Goal: Task Accomplishment & Management: Use online tool/utility

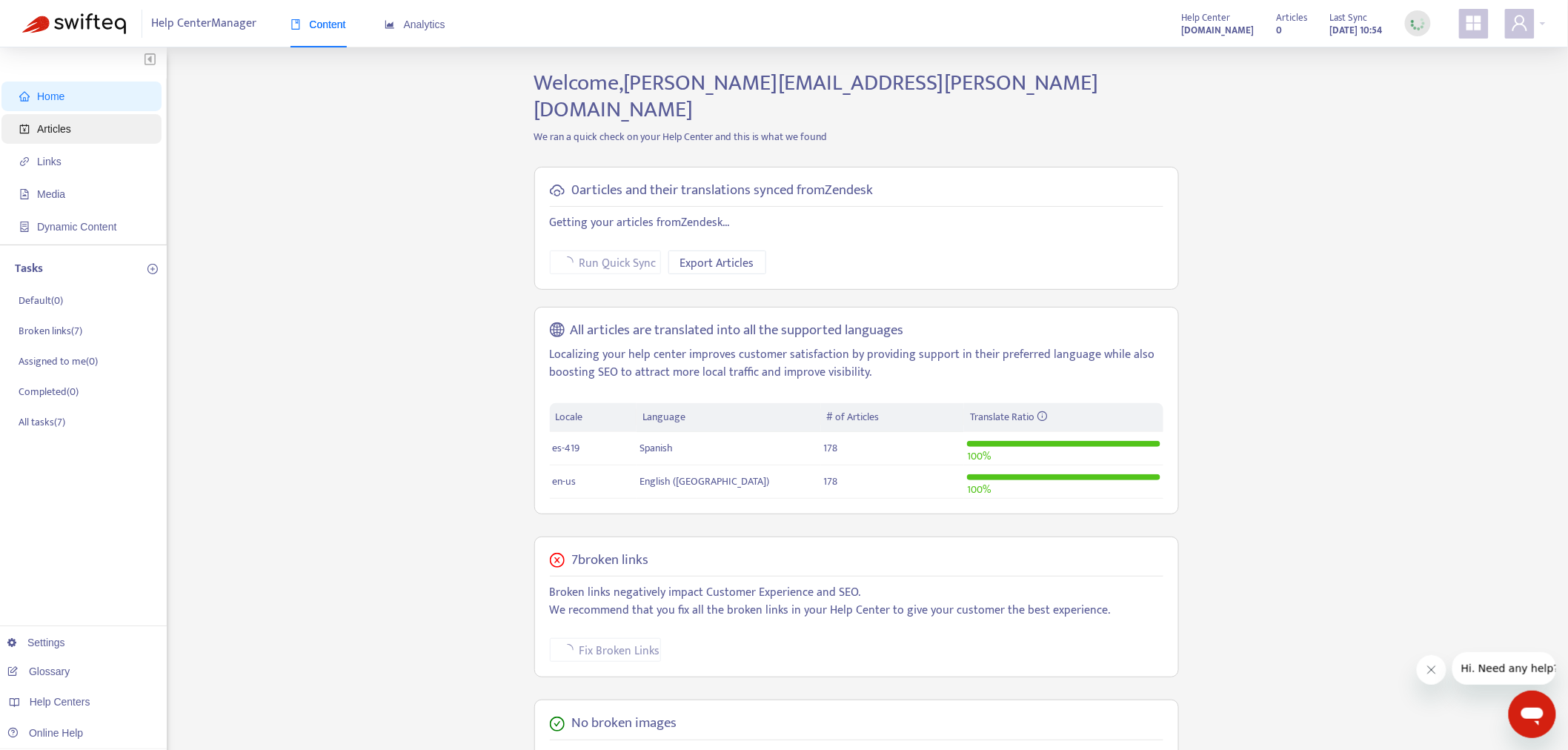
click at [66, 129] on span "Articles" at bounding box center [54, 128] width 34 height 12
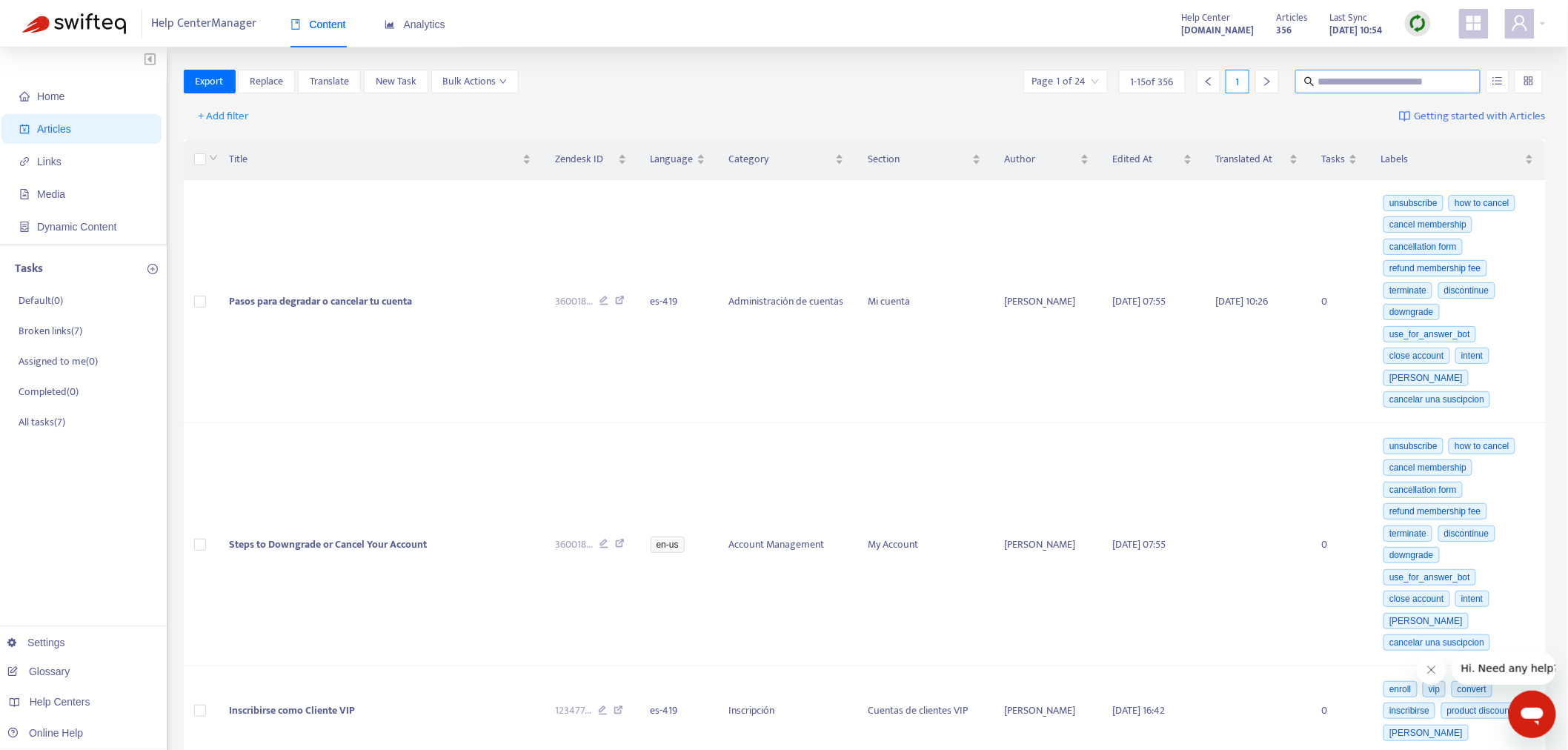
click at [1379, 71] on span at bounding box center [1387, 81] width 185 height 23
click at [1377, 74] on input "text" at bounding box center [1389, 81] width 142 height 16
paste input "**********"
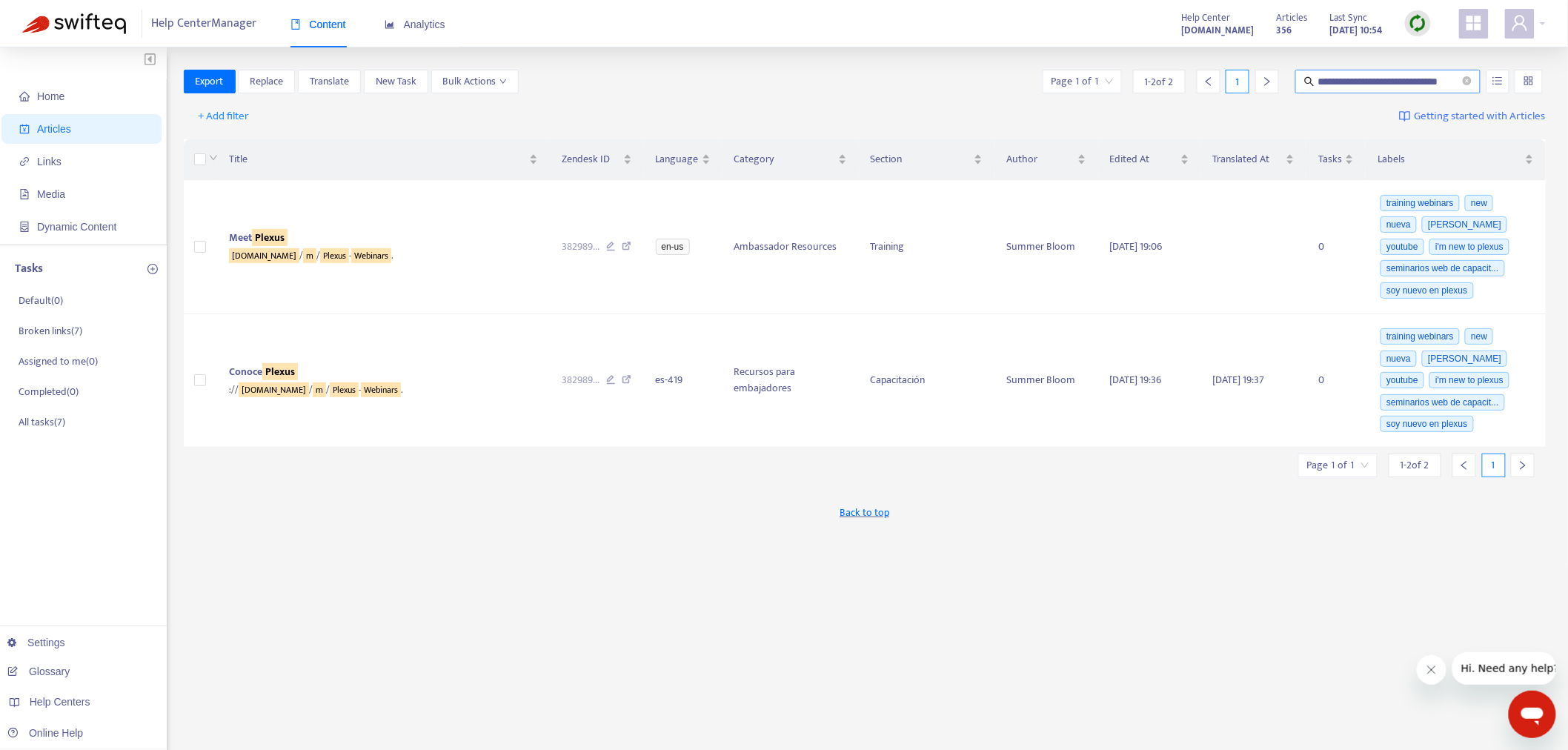
click at [1362, 77] on input "**********" at bounding box center [1389, 81] width 142 height 16
click at [1362, 77] on input "**********" at bounding box center [1389, 81] width 142 height 16
paste input "*"
type input "**********"
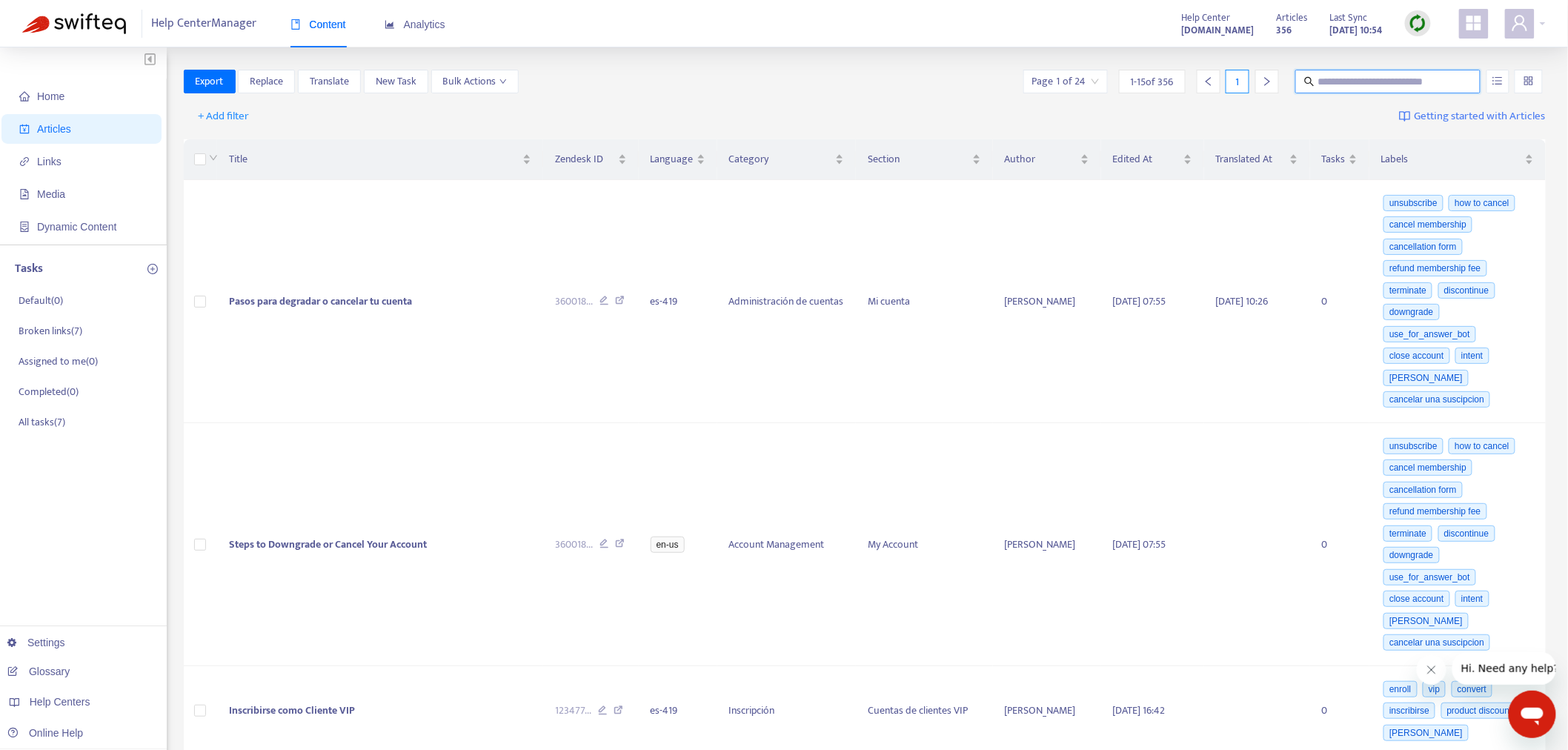
click at [1323, 86] on input "text" at bounding box center [1389, 81] width 142 height 16
paste input "**********"
type input "**********"
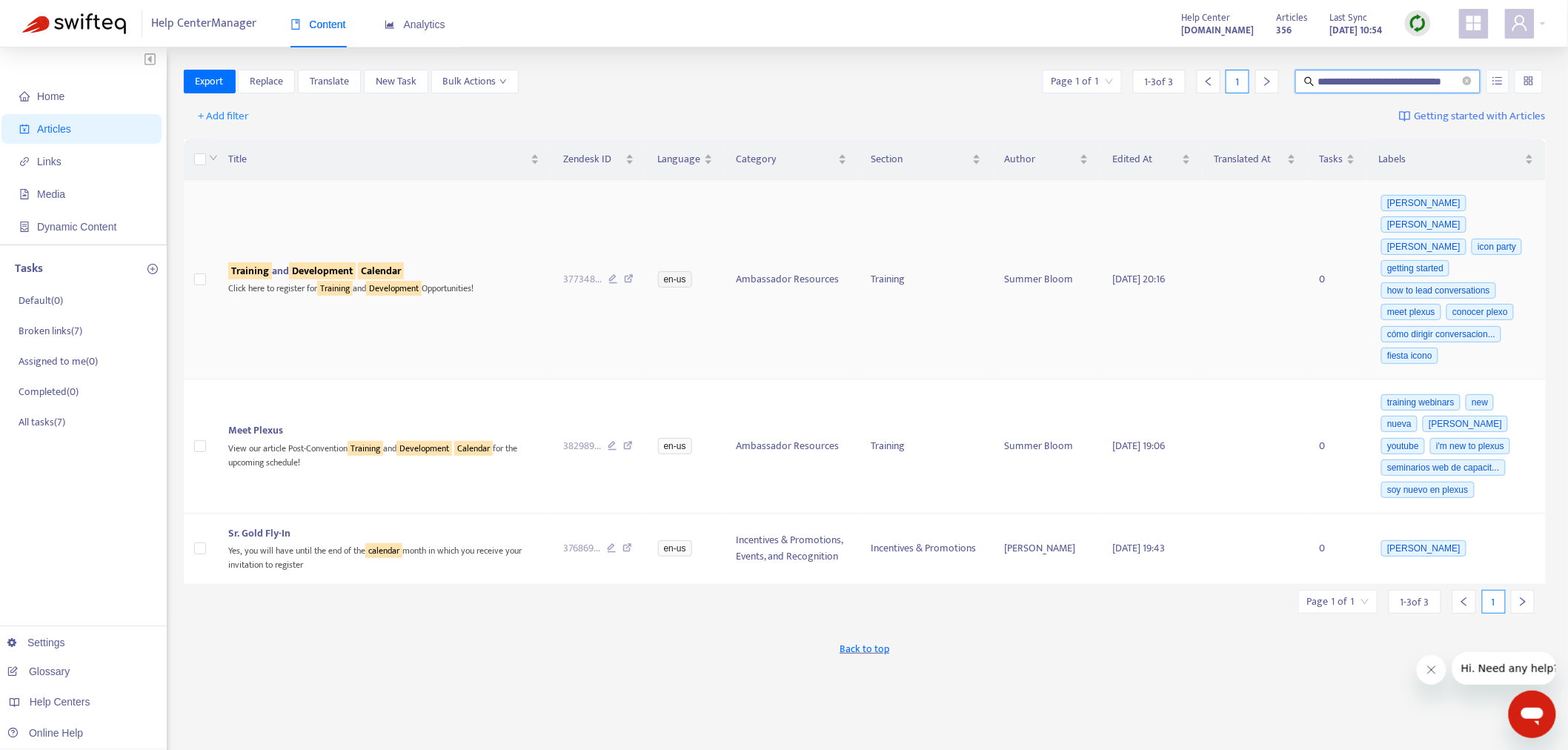
scroll to position [0, 0]
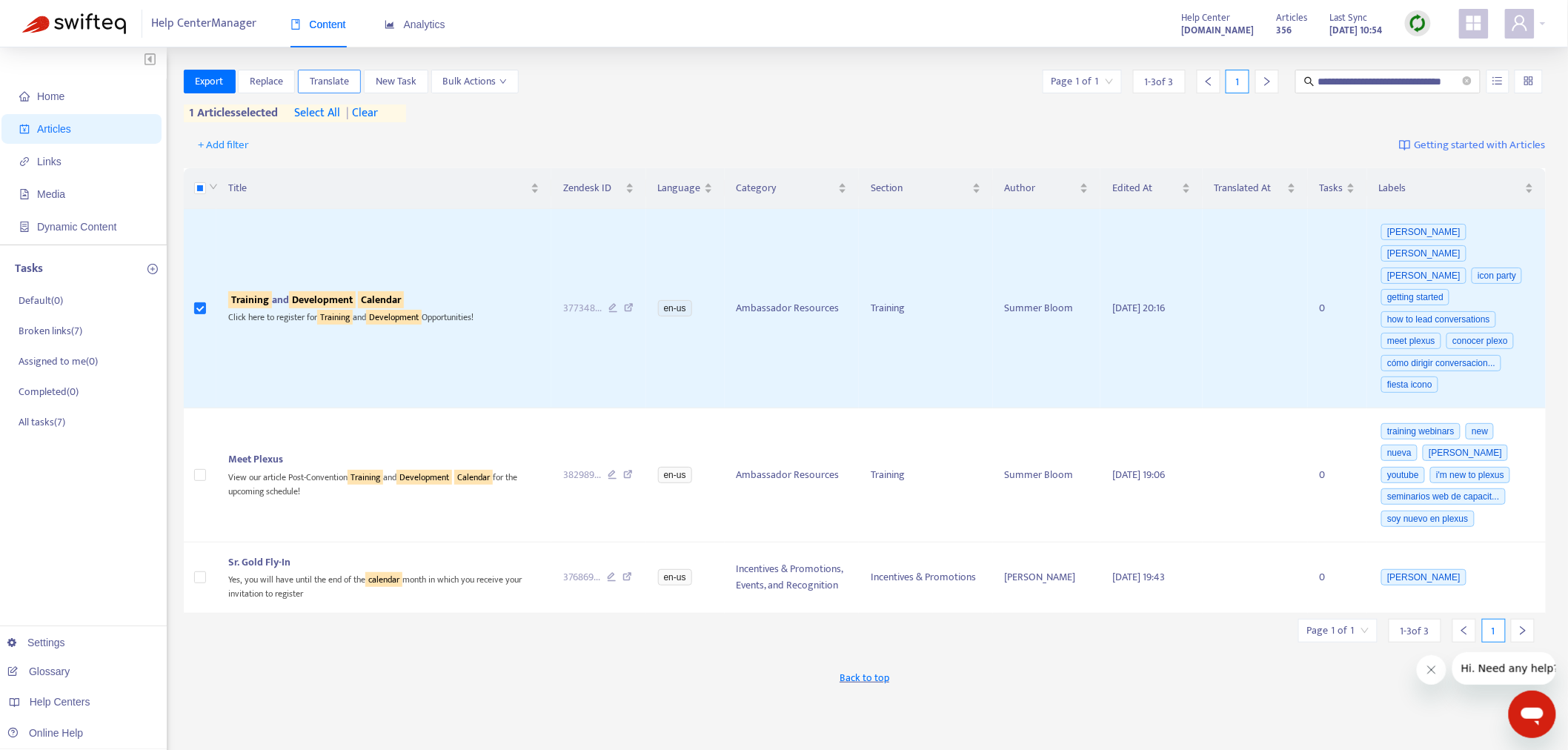
click at [342, 76] on span "Translate" at bounding box center [329, 81] width 39 height 16
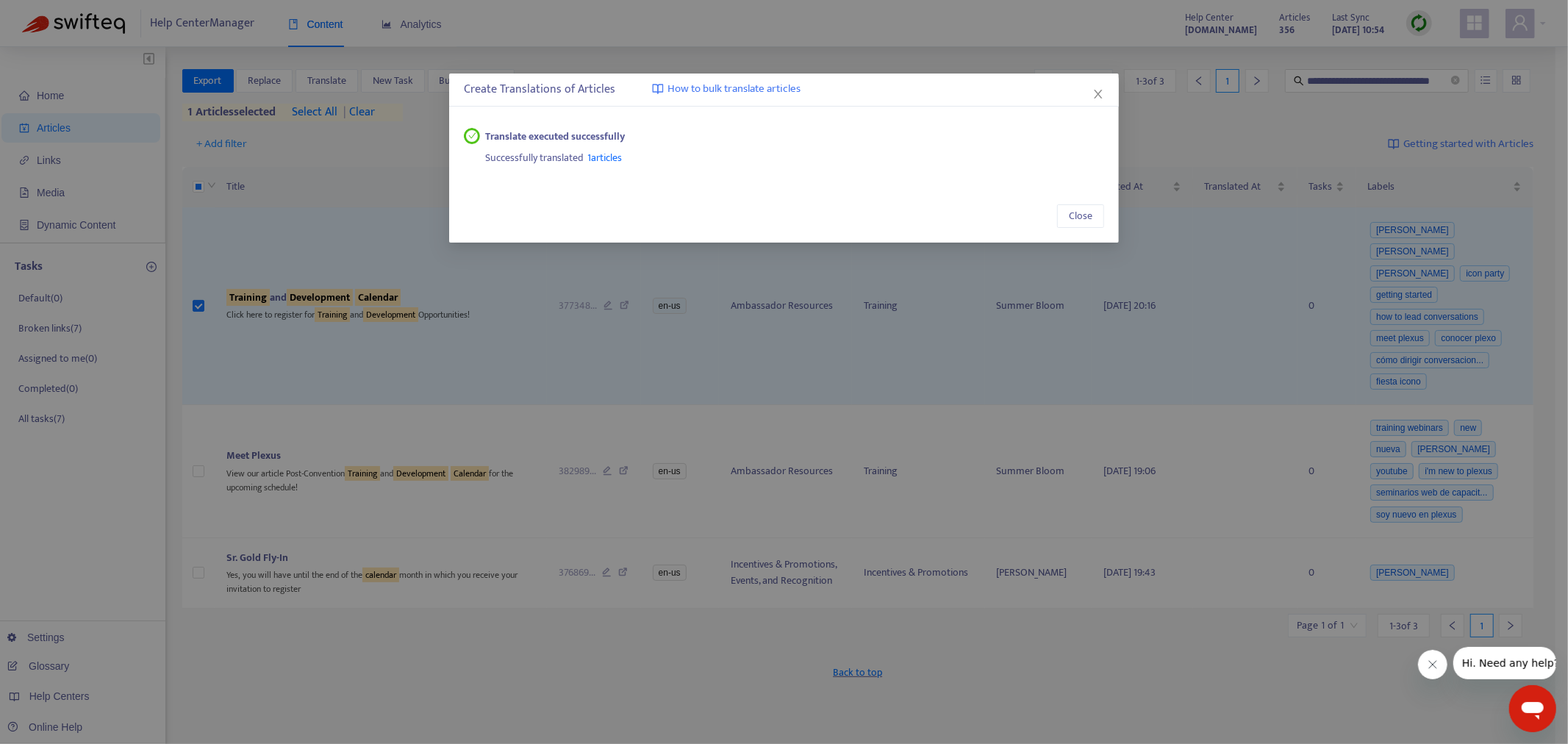
drag, startPoint x: 1093, startPoint y: 92, endPoint x: 1086, endPoint y: 109, distance: 18.4
click at [1096, 93] on icon "close" at bounding box center [1098, 94] width 12 height 12
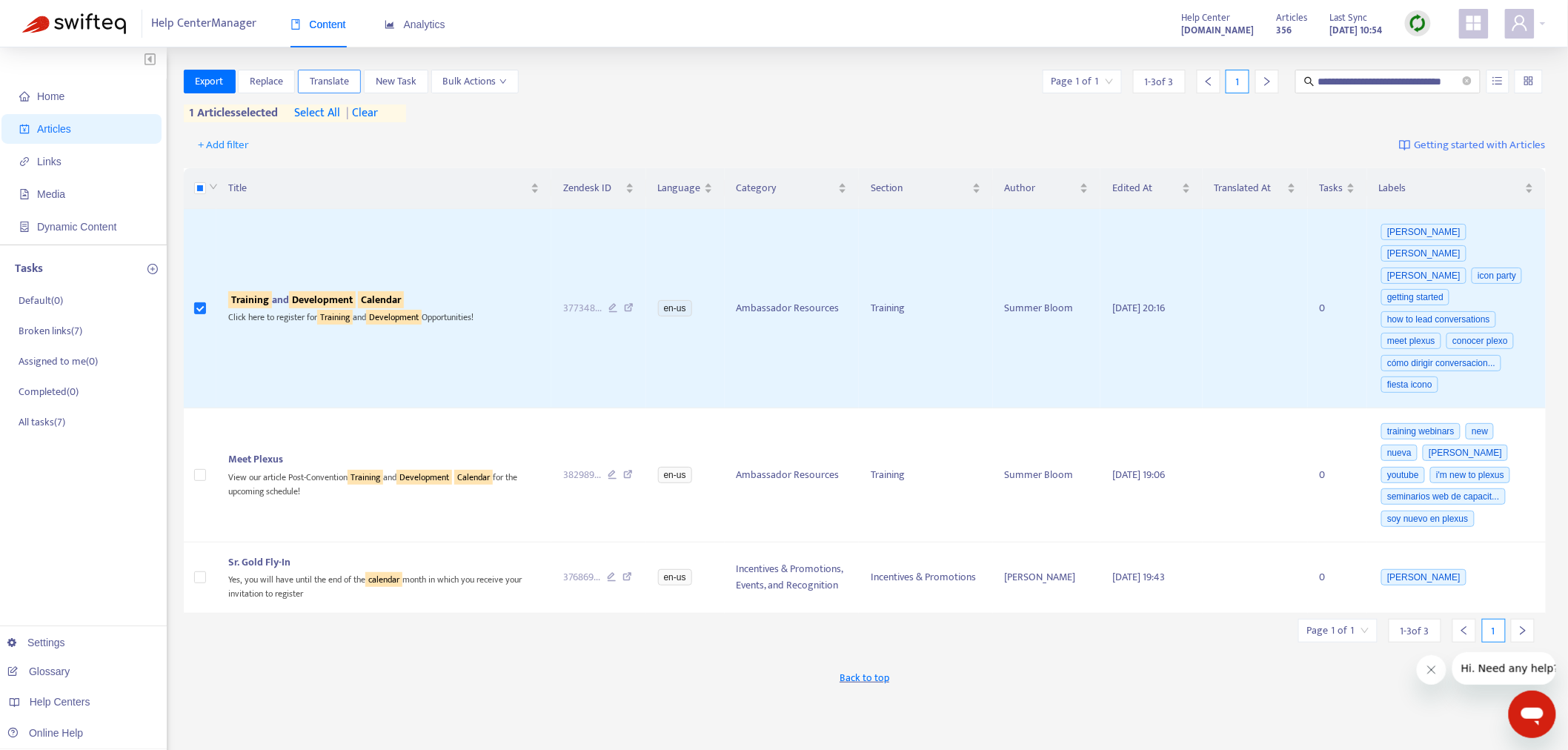
click at [318, 76] on span "Translate" at bounding box center [329, 81] width 39 height 16
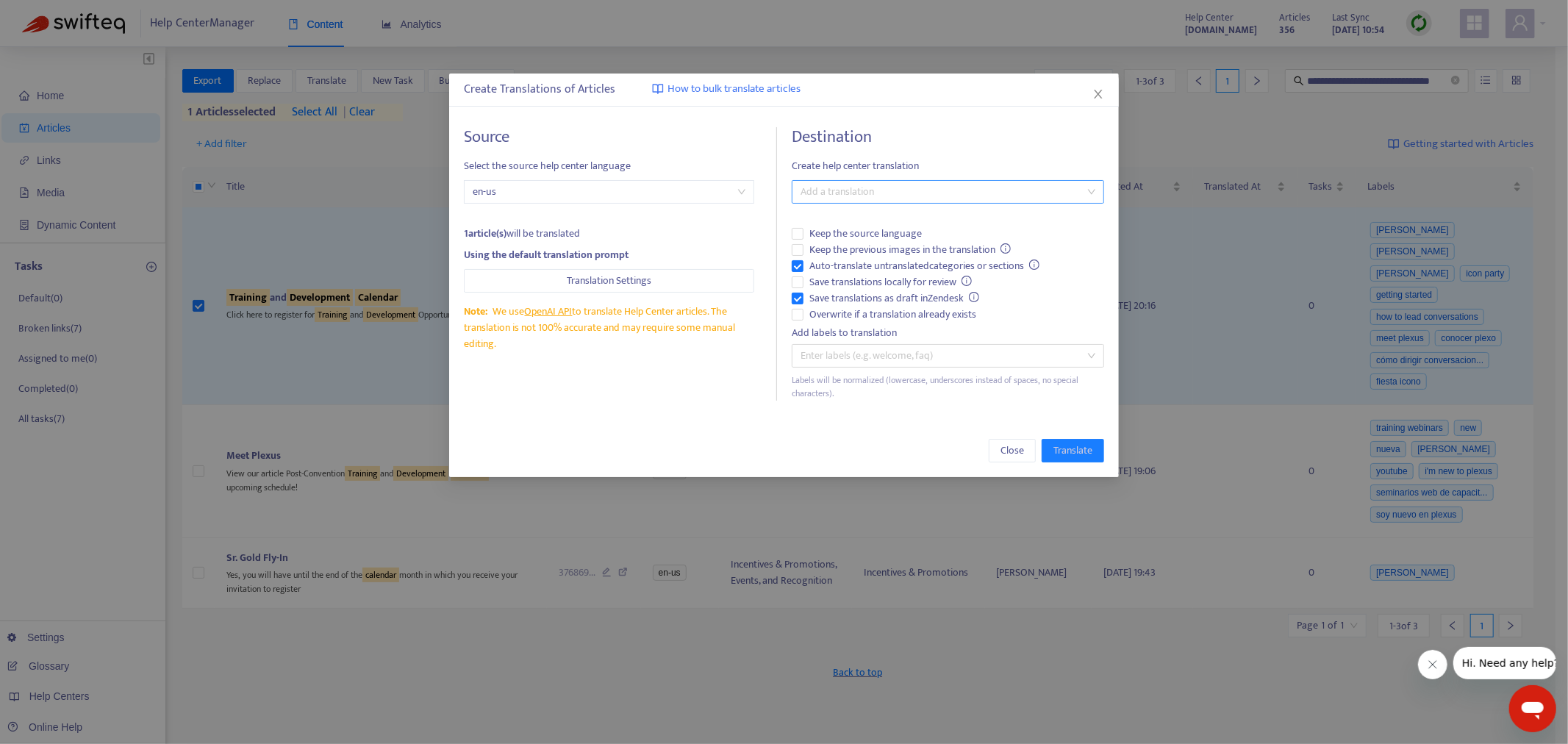
click at [838, 199] on div at bounding box center [940, 192] width 290 height 18
click at [836, 239] on div "Spanish ( es-419 )" at bounding box center [948, 244] width 289 height 16
click at [1064, 447] on span "Translate" at bounding box center [1073, 450] width 39 height 16
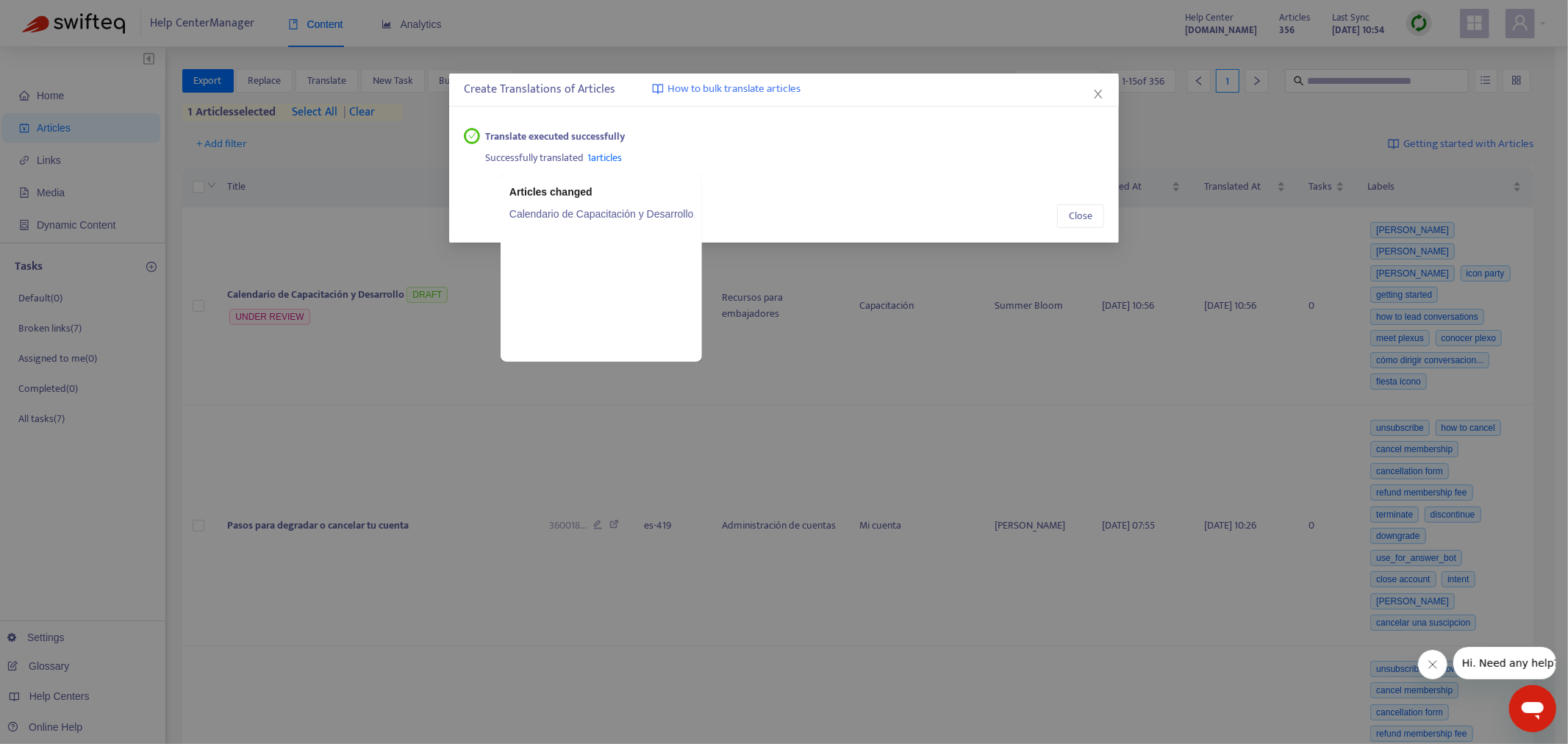
click at [613, 213] on link "Calendario de Capacitación y Desarrollo" at bounding box center [602, 213] width 185 height 16
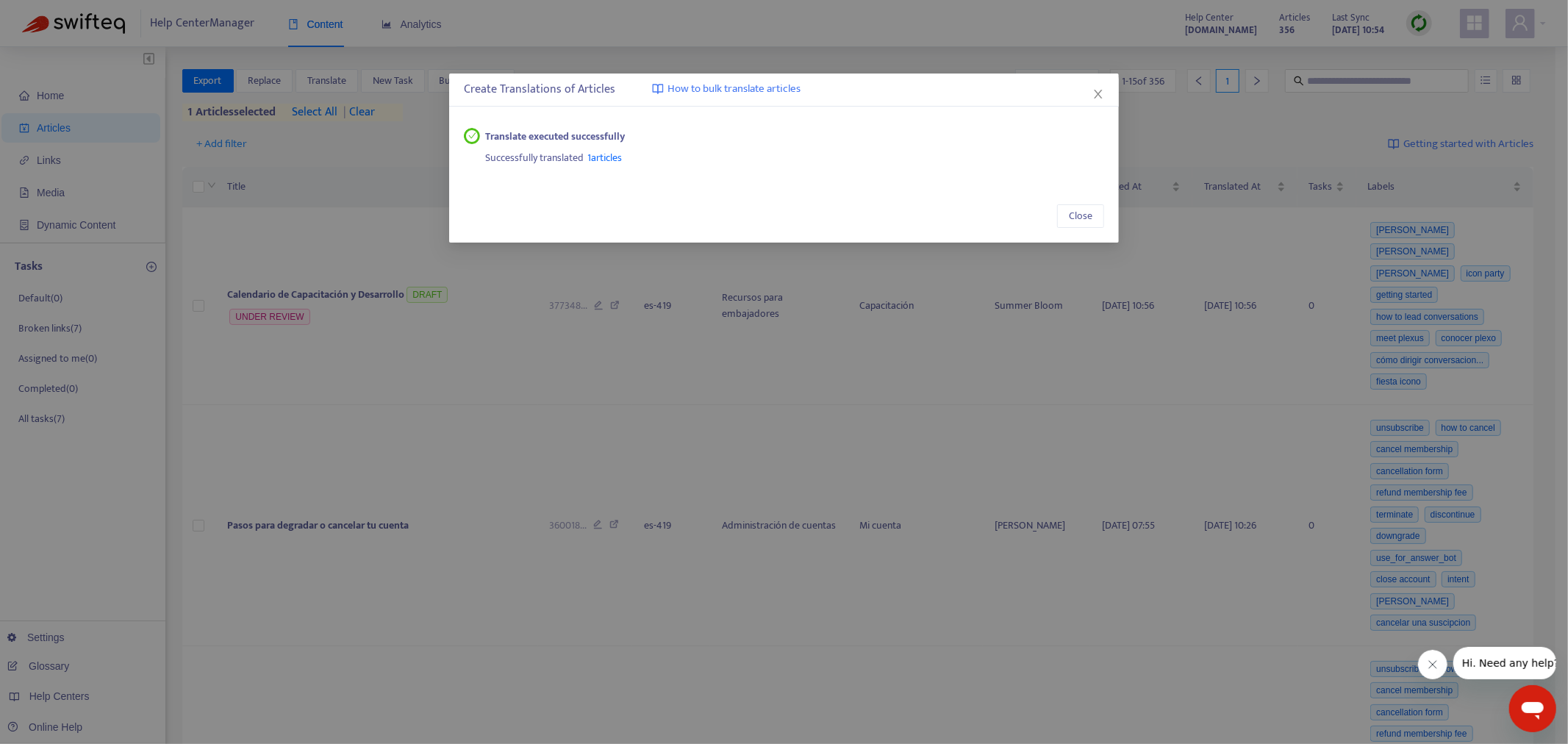
drag, startPoint x: 1103, startPoint y: 99, endPoint x: 1181, endPoint y: 161, distance: 99.6
click at [1103, 99] on icon "close" at bounding box center [1098, 94] width 12 height 12
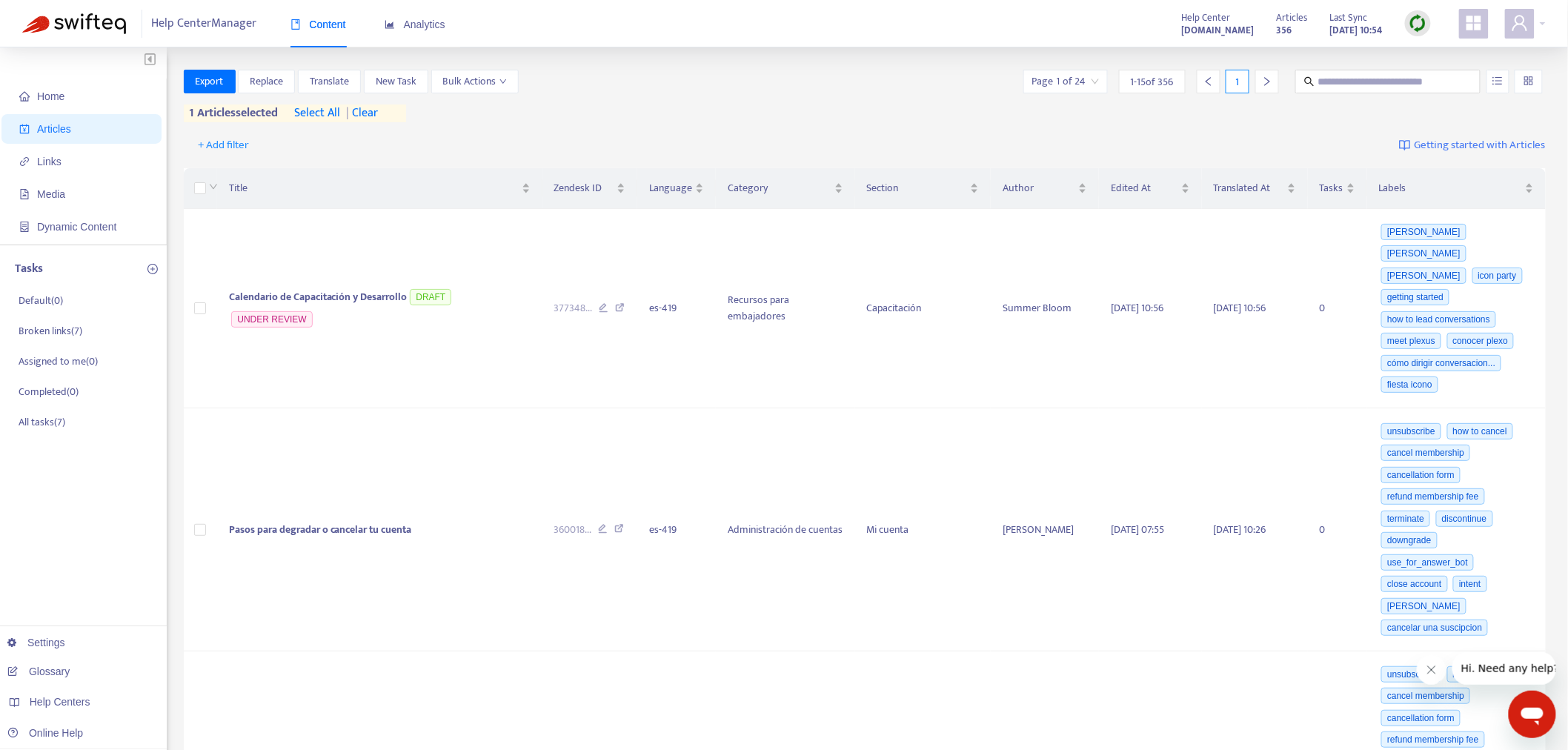
click at [1420, 31] on img at bounding box center [1418, 23] width 19 height 19
click at [1450, 49] on link "Quick Sync" at bounding box center [1449, 54] width 63 height 17
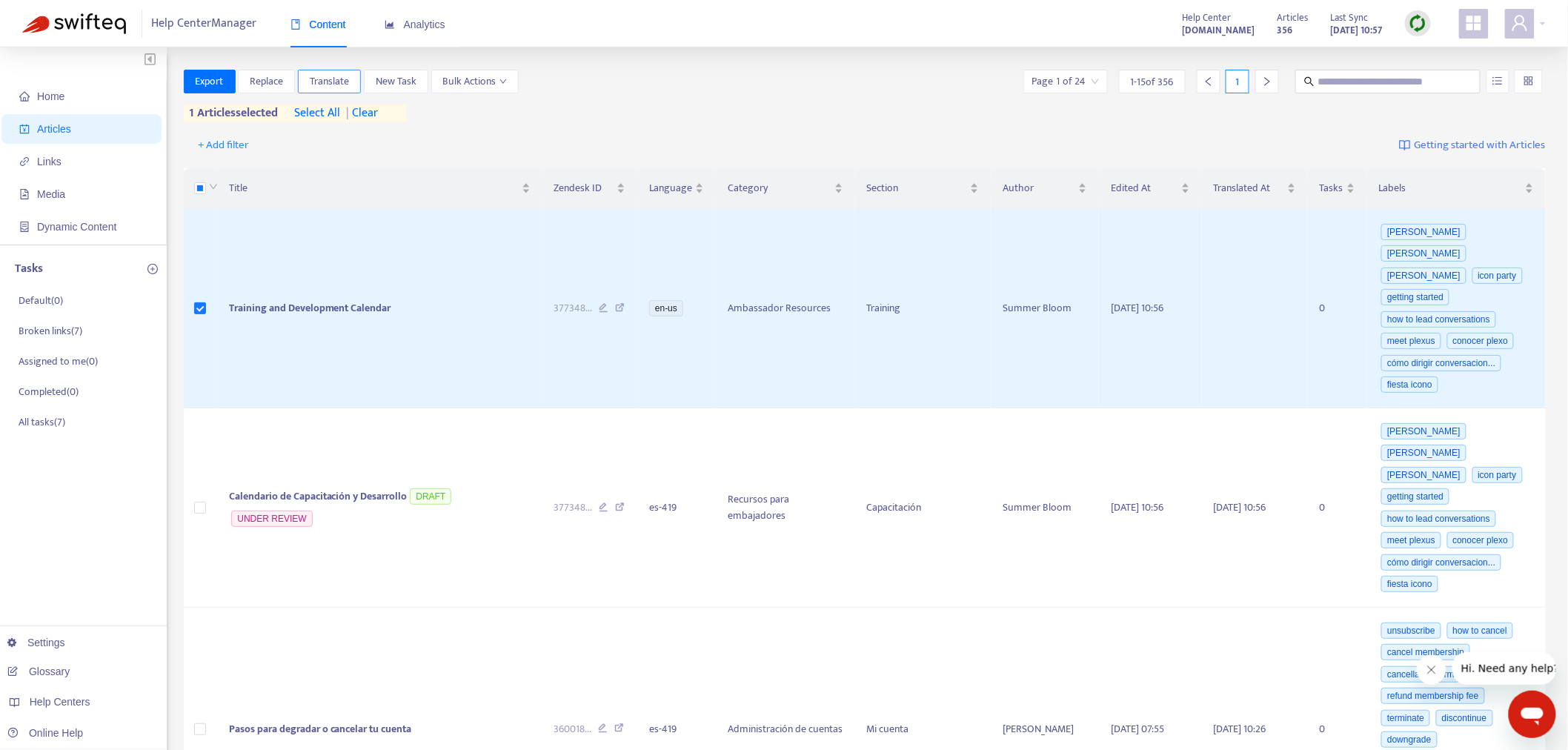
click at [318, 77] on span "Translate" at bounding box center [329, 81] width 39 height 16
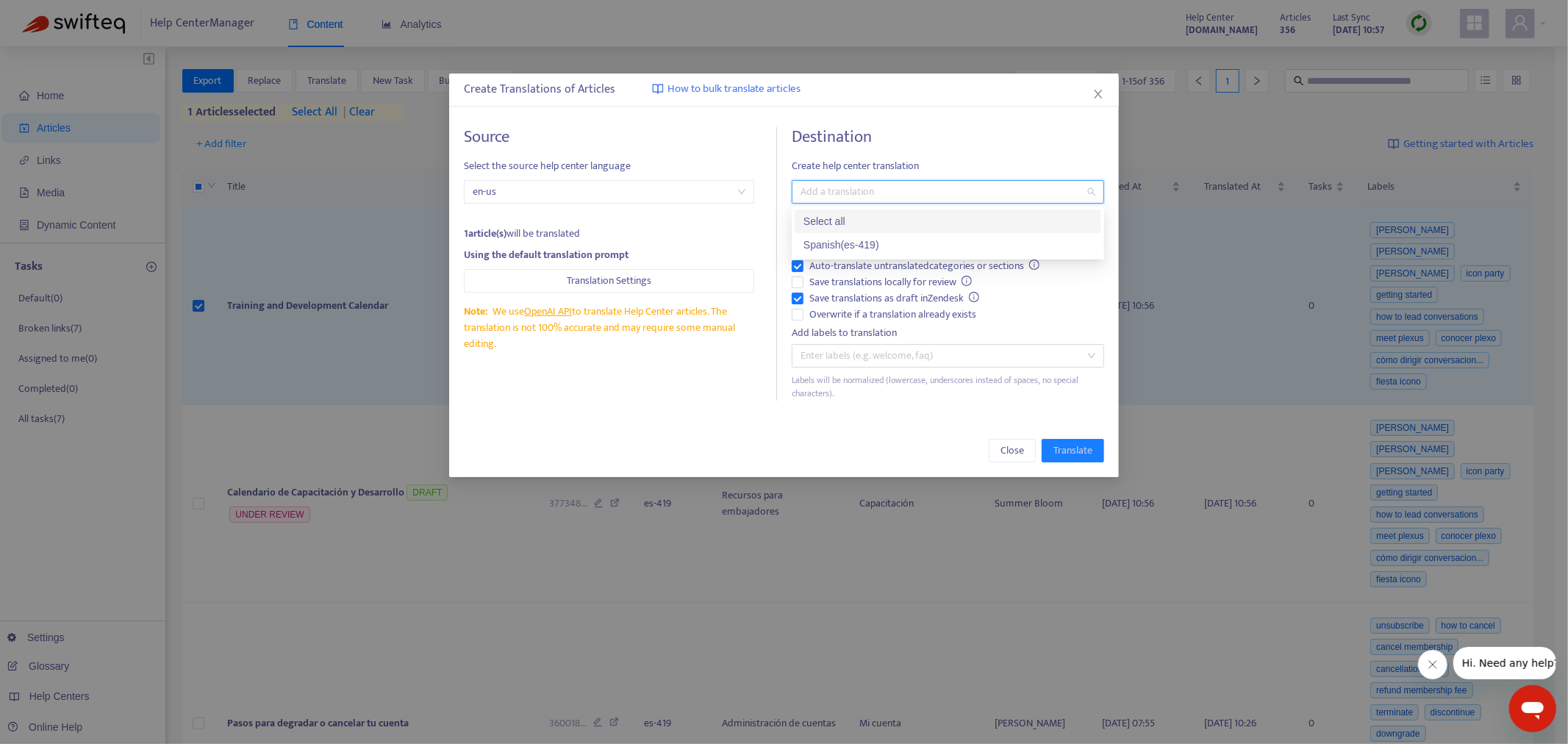
click at [802, 199] on input "search" at bounding box center [803, 192] width 3 height 18
click at [825, 247] on div "Spanish ( es-419 )" at bounding box center [948, 244] width 289 height 16
click at [797, 321] on label "Overwrite if a translation already exists" at bounding box center [947, 314] width 313 height 16
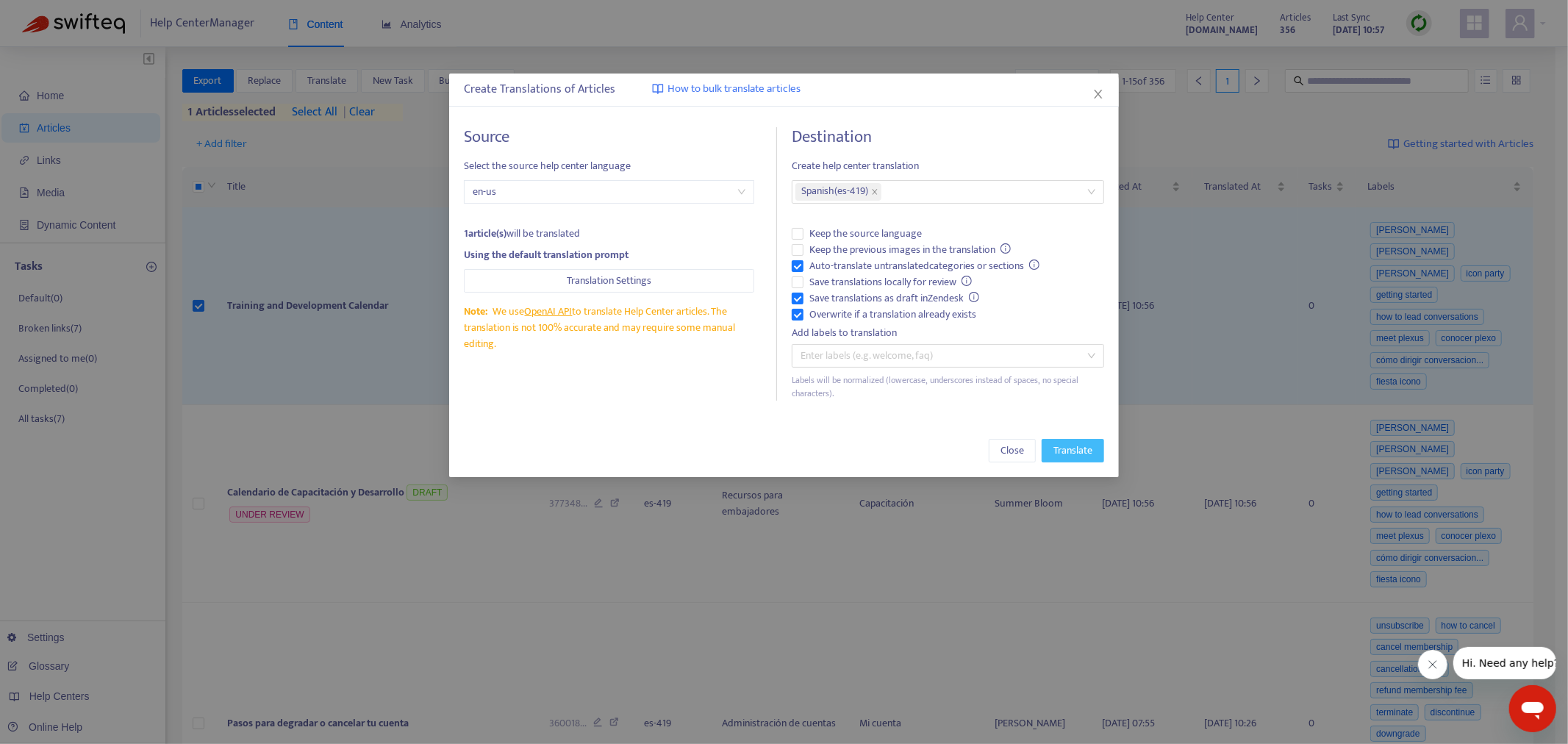
click at [1085, 453] on span "Translate" at bounding box center [1073, 450] width 39 height 16
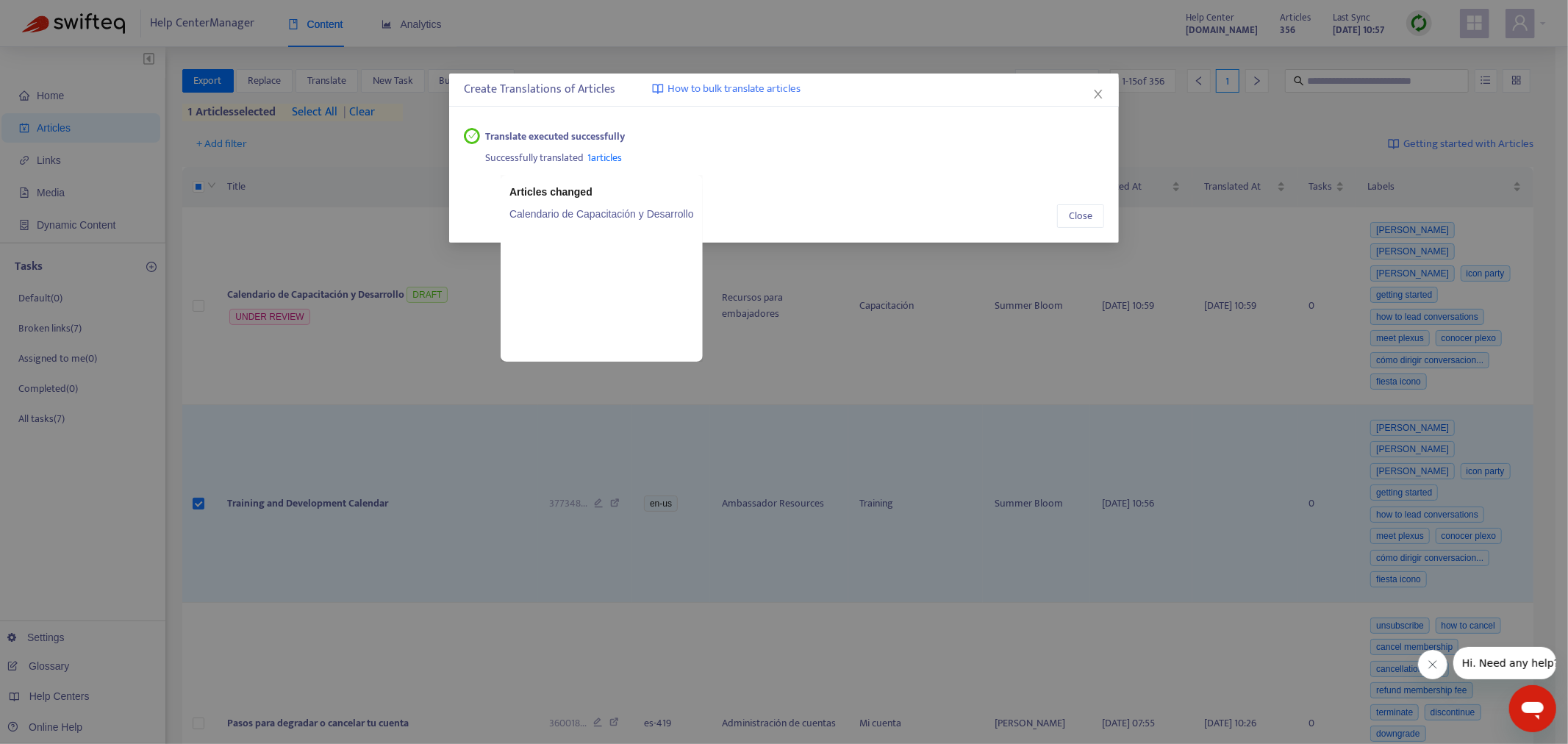
click at [594, 164] on span "1 articles" at bounding box center [605, 157] width 35 height 17
click at [589, 216] on link "Calendario de Capacitación y Desarrollo" at bounding box center [602, 213] width 185 height 16
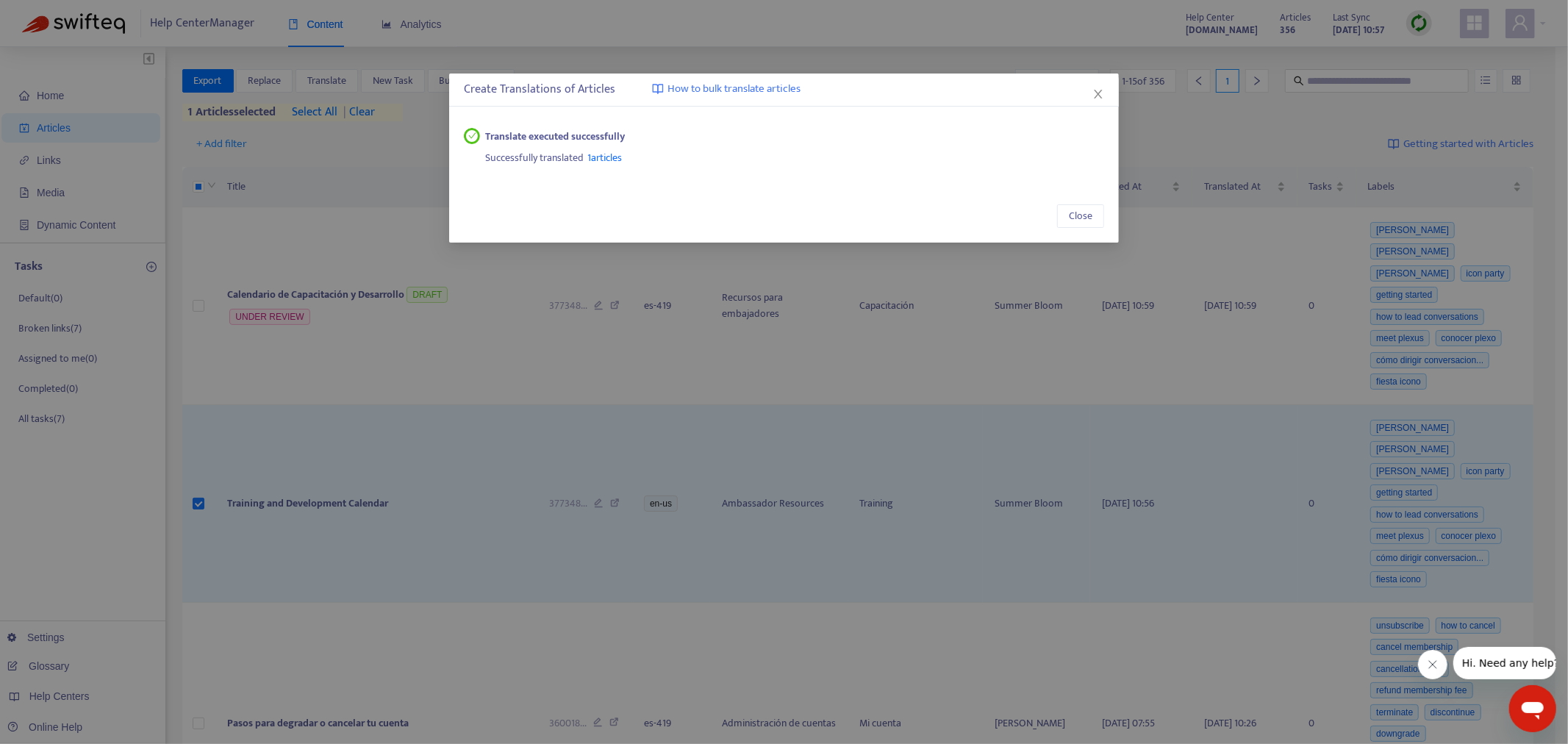
click at [1102, 89] on icon "close" at bounding box center [1098, 94] width 12 height 12
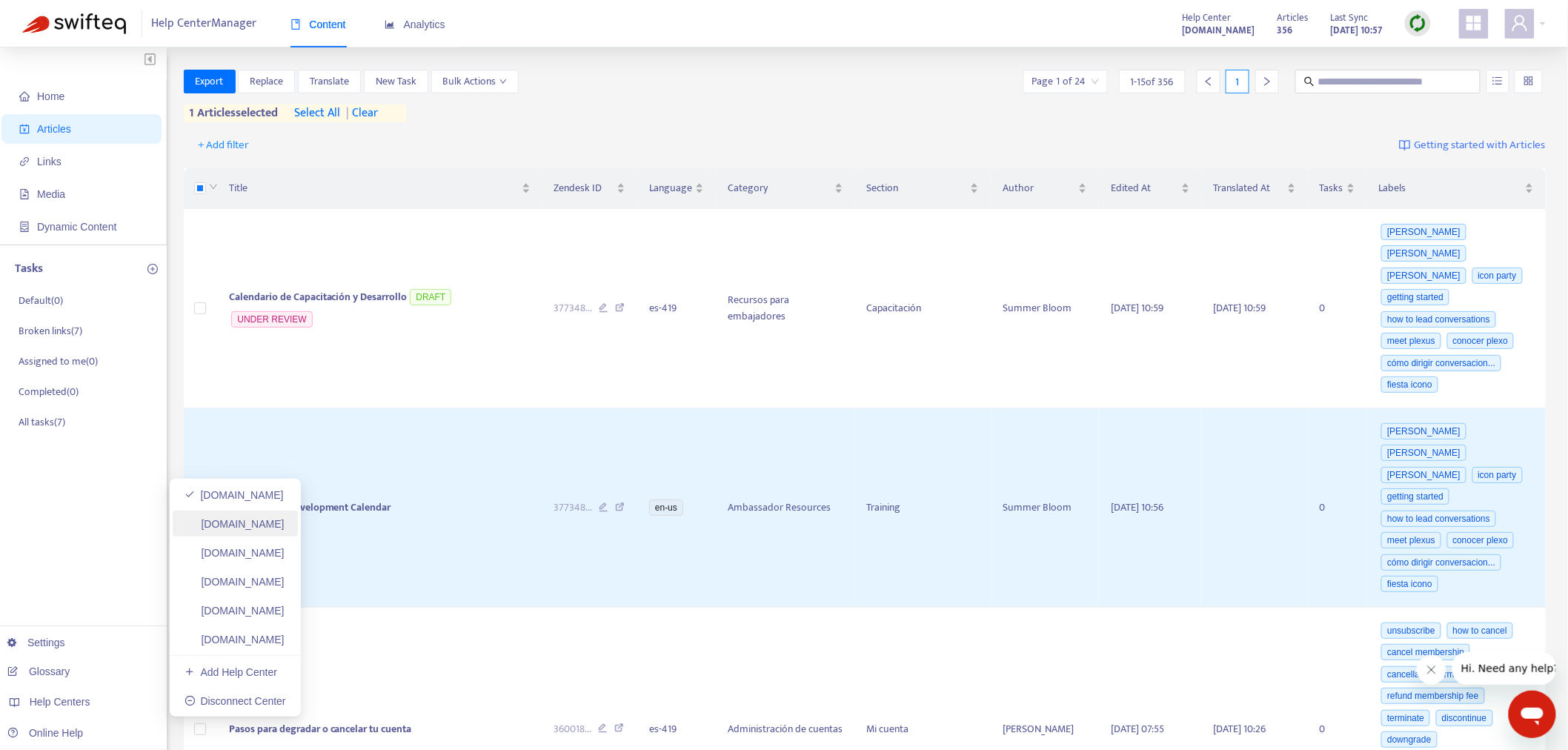
click at [285, 520] on link "helpcenter.plexusworldwide.ca" at bounding box center [235, 523] width 100 height 12
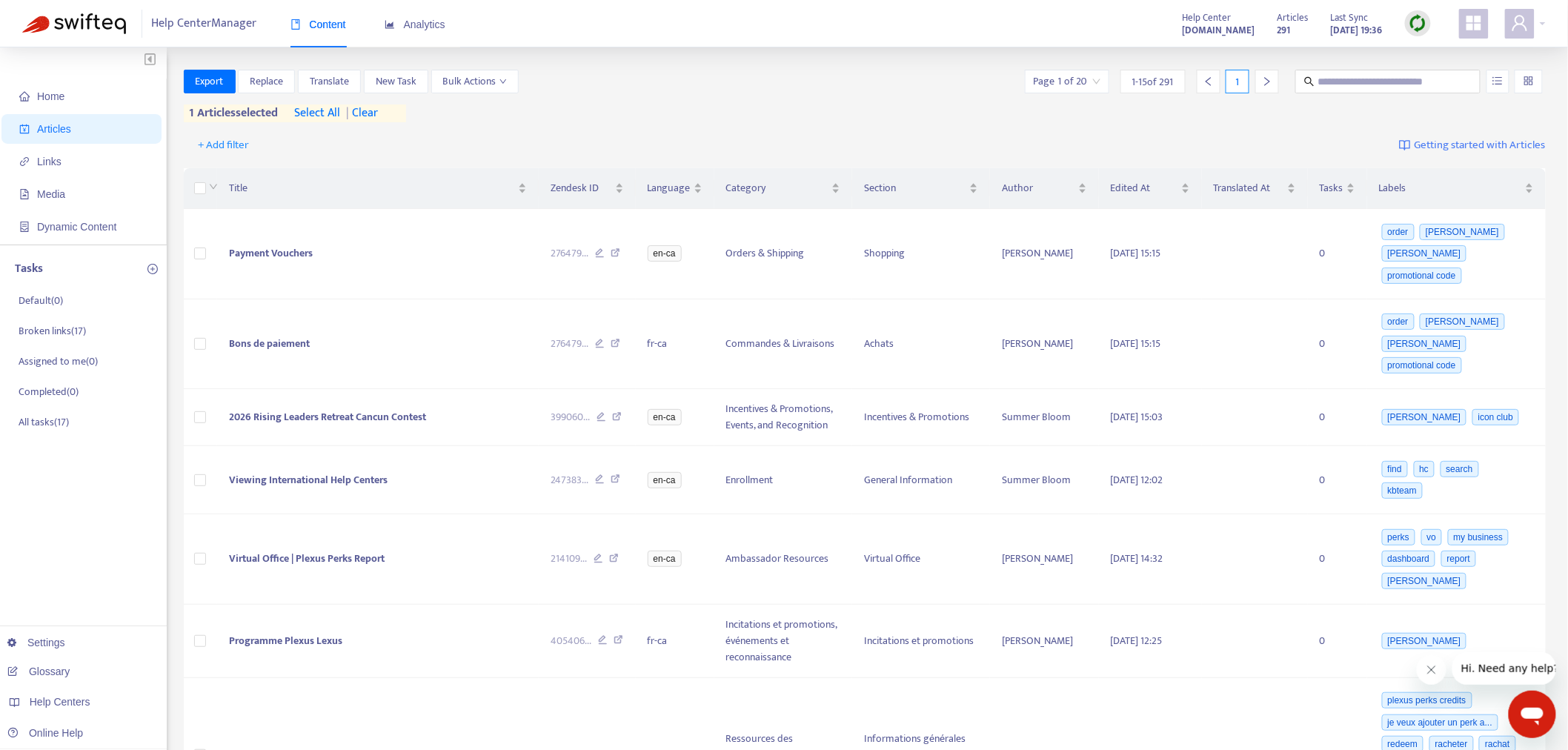
click at [1412, 23] on img at bounding box center [1418, 23] width 19 height 19
click at [1447, 74] on link "Full Sync" at bounding box center [1444, 77] width 53 height 17
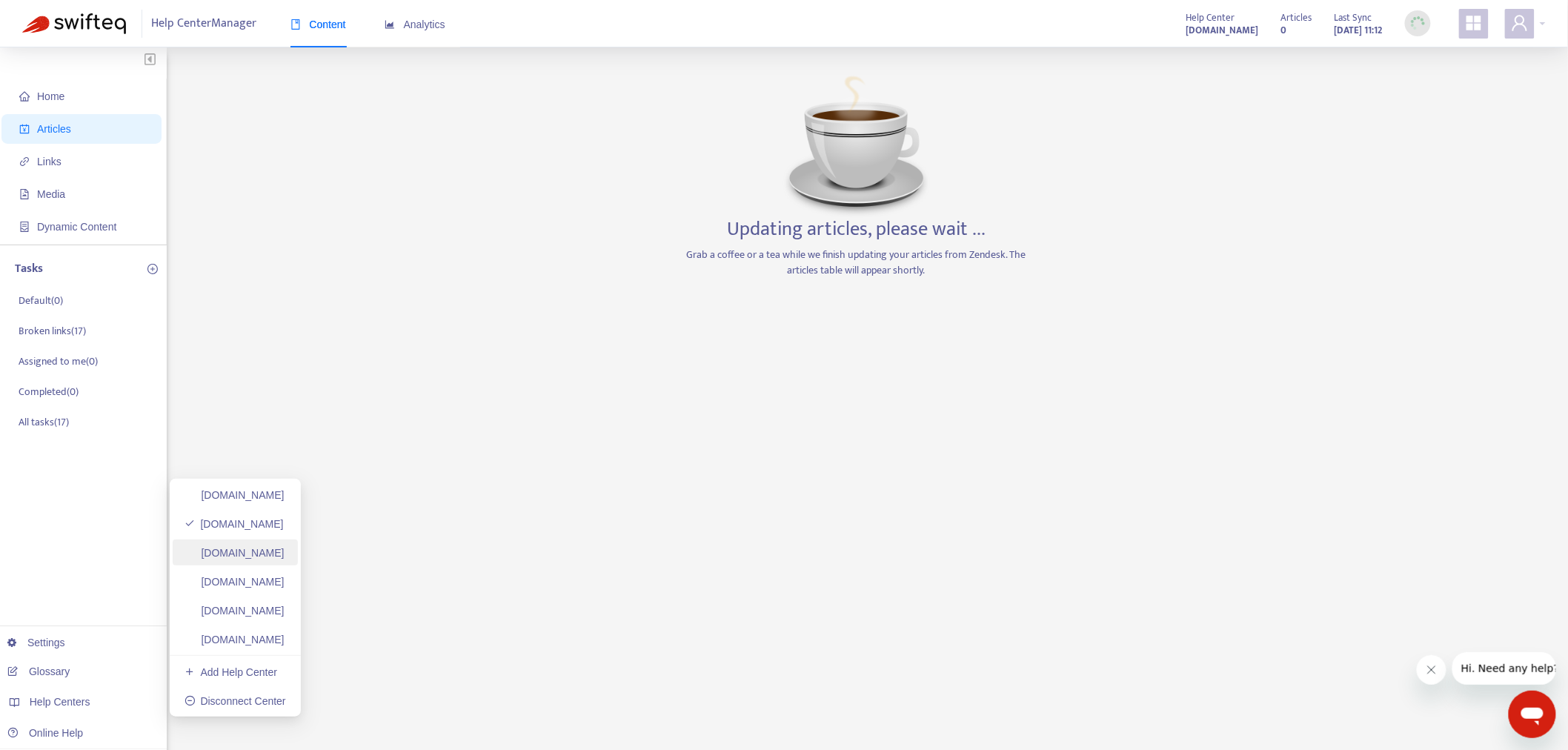
click at [285, 552] on link "helpcenter.plexusworldwide.com.au" at bounding box center [235, 552] width 100 height 12
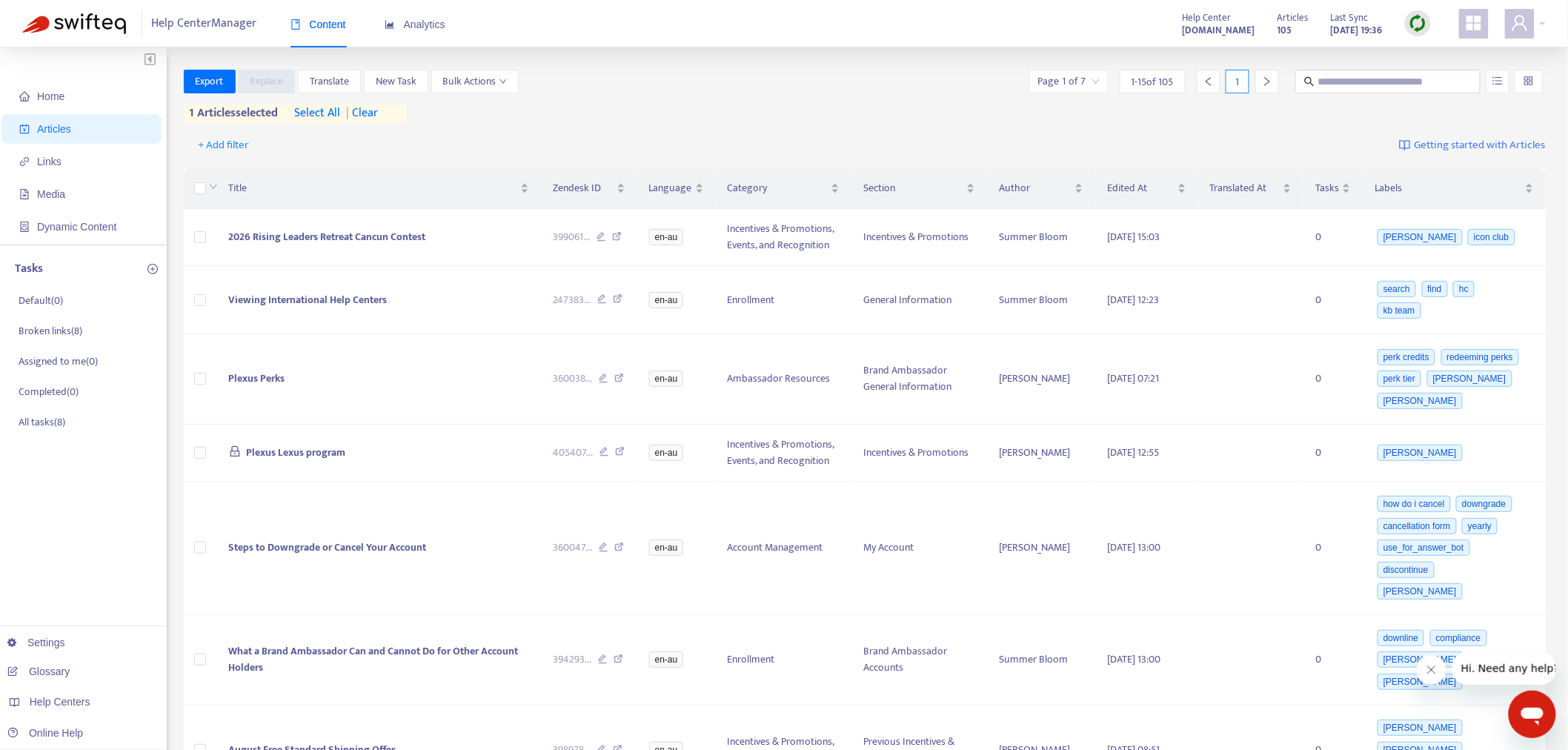
click at [1420, 31] on img at bounding box center [1418, 23] width 19 height 19
click at [1426, 83] on link "Full Sync" at bounding box center [1444, 77] width 53 height 17
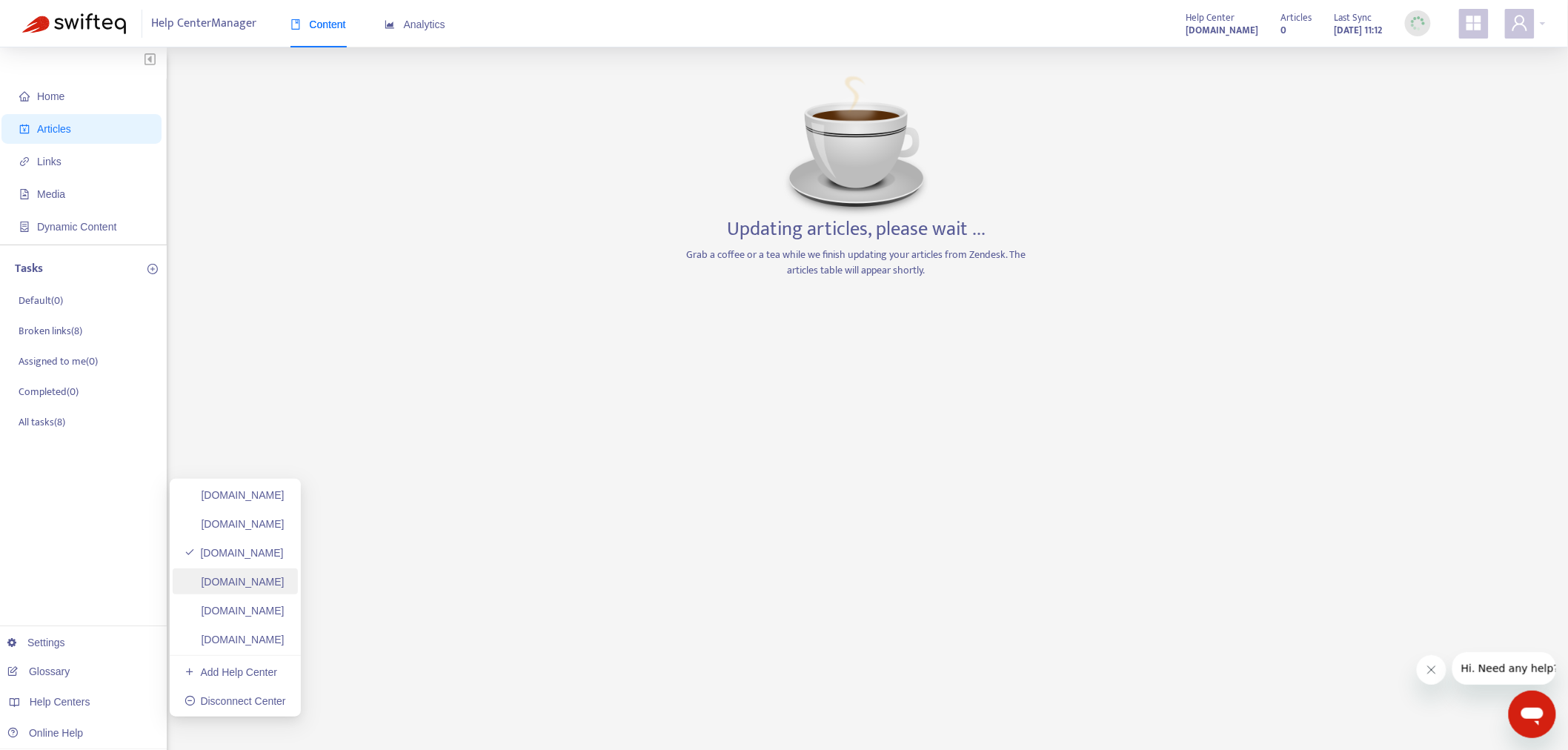
click at [285, 587] on link "ayuda.plexusworldwide.com.mx" at bounding box center [235, 581] width 100 height 12
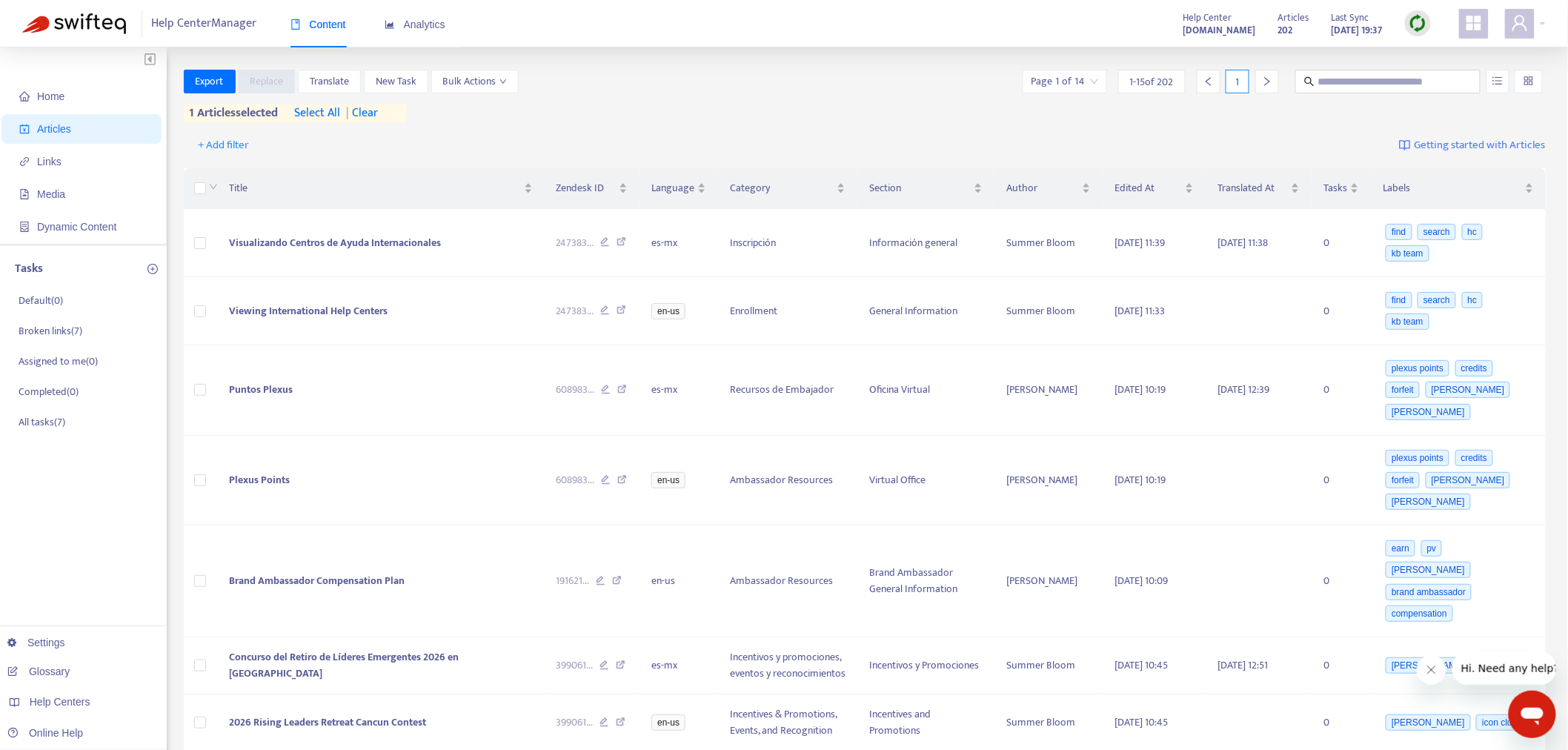
click at [1419, 24] on img at bounding box center [1418, 23] width 19 height 19
click at [1450, 84] on link "Full Sync" at bounding box center [1444, 77] width 53 height 17
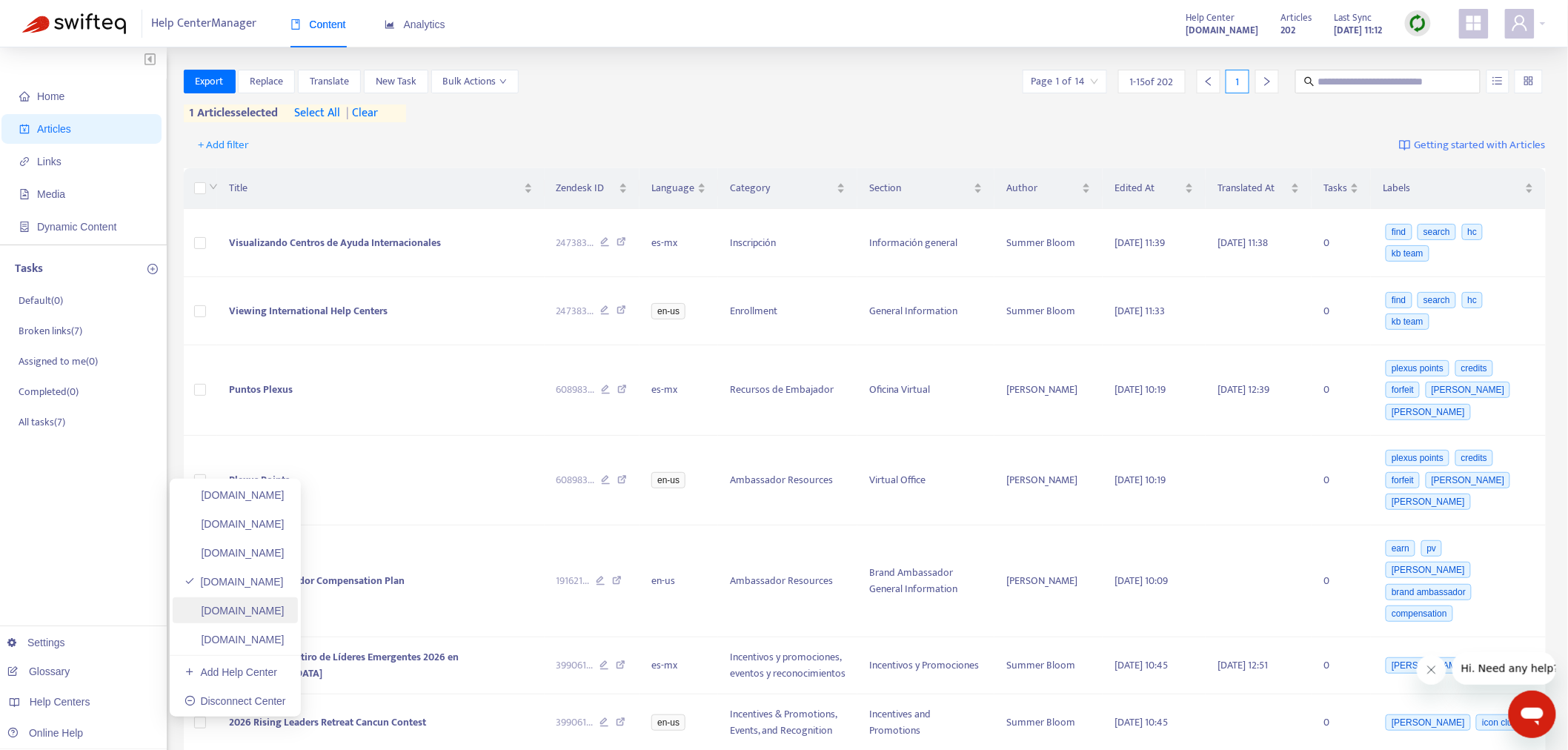
click at [258, 616] on link "plexusworldwideagent.zendesk.com" at bounding box center [235, 610] width 100 height 12
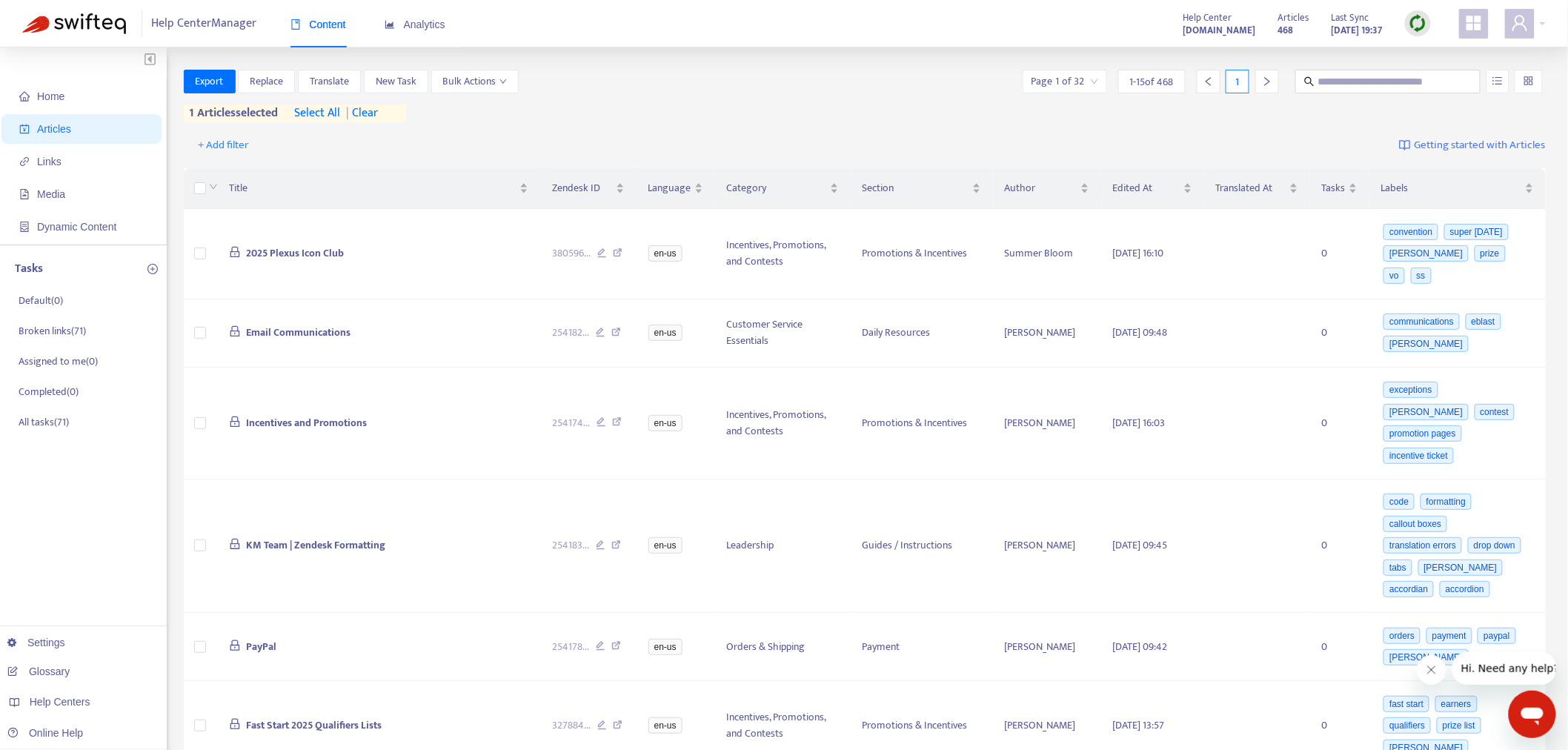
click at [1412, 24] on img at bounding box center [1418, 23] width 19 height 19
click at [1433, 80] on link "Full Sync" at bounding box center [1444, 77] width 53 height 17
